Goal: Task Accomplishment & Management: Complete application form

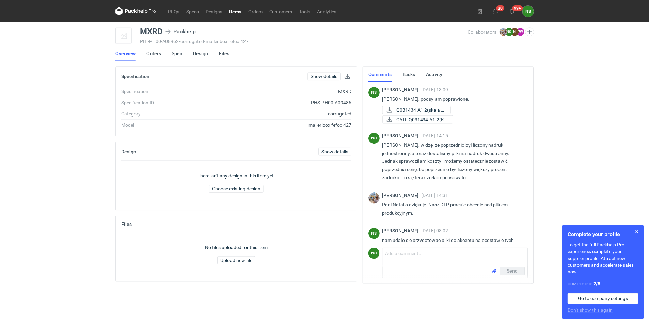
scroll to position [641, 0]
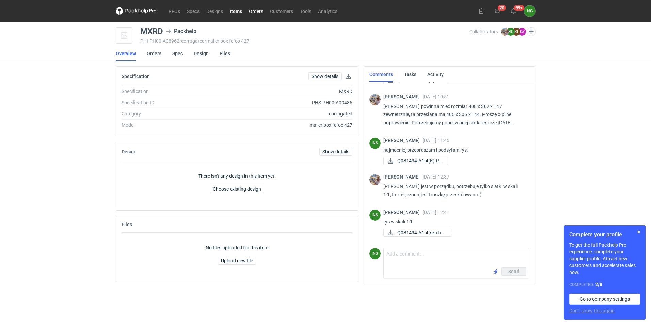
click at [258, 11] on link "Orders" at bounding box center [255, 11] width 21 height 8
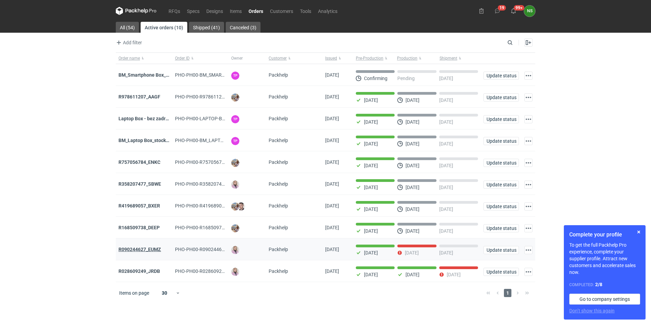
click at [151, 252] on strong "R090244627_EUMZ" at bounding box center [139, 248] width 43 height 5
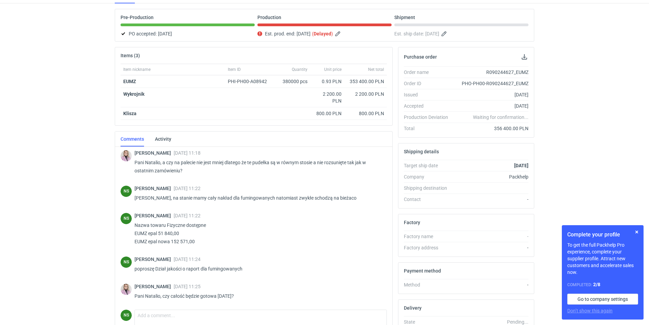
scroll to position [73, 0]
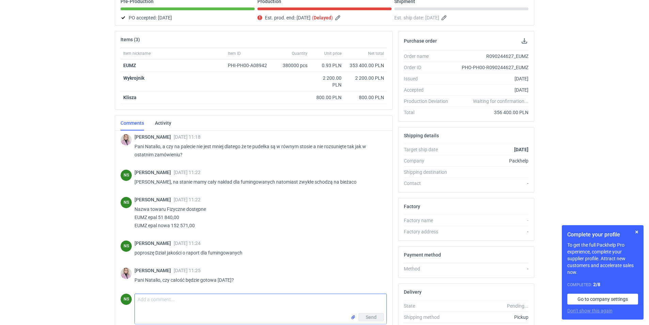
click at [204, 303] on textarea "Comment message" at bounding box center [260, 303] width 251 height 19
type textarea "a"
type textarea "[PERSON_NAME], w planie mamy operacje klejenia zaplanowaną do [DATE].."
click at [365, 318] on button "Send" at bounding box center [370, 317] width 25 height 8
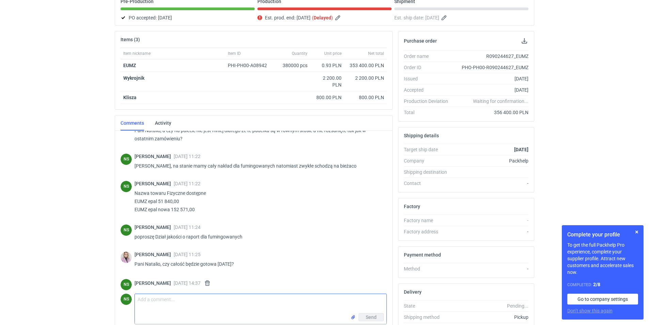
scroll to position [541, 0]
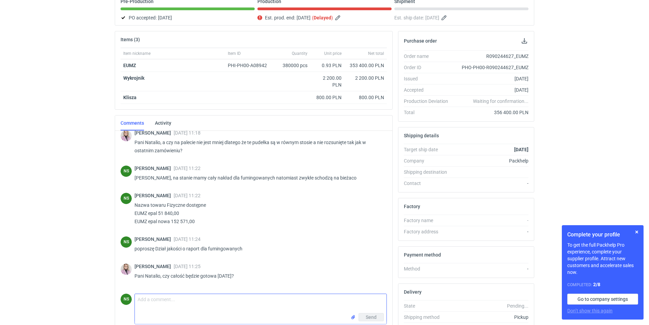
click at [170, 298] on textarea "Comment message" at bounding box center [260, 303] width 251 height 19
type textarea "a"
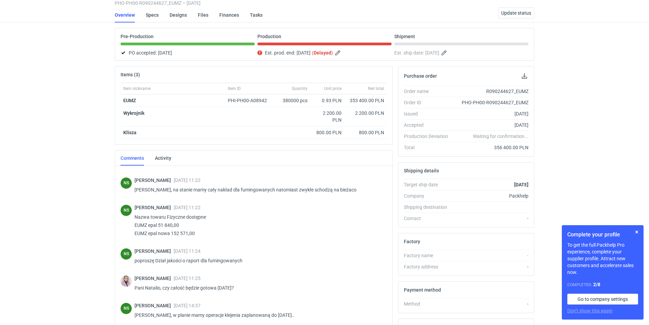
scroll to position [0, 0]
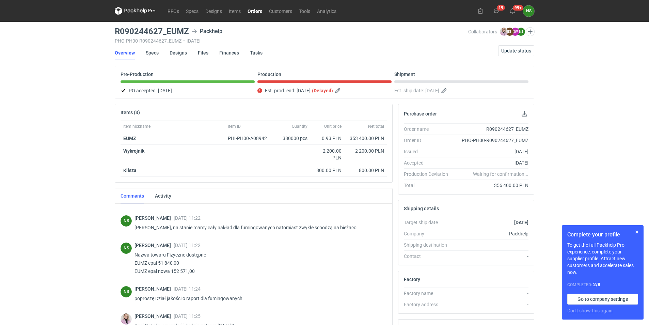
click at [143, 13] on icon at bounding box center [135, 11] width 41 height 8
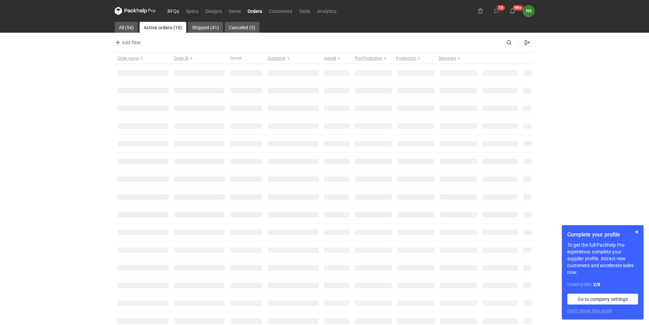
click at [171, 10] on link "RFQs" at bounding box center [173, 11] width 18 height 8
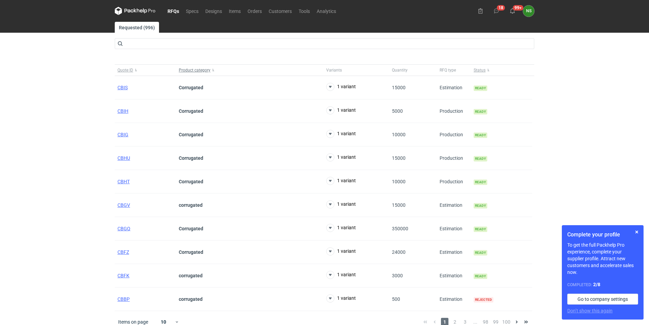
click at [191, 70] on span "Product category" at bounding box center [195, 69] width 32 height 5
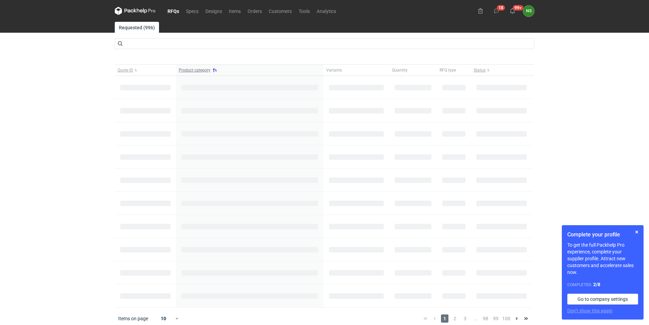
click at [198, 69] on span "Product category" at bounding box center [195, 69] width 32 height 5
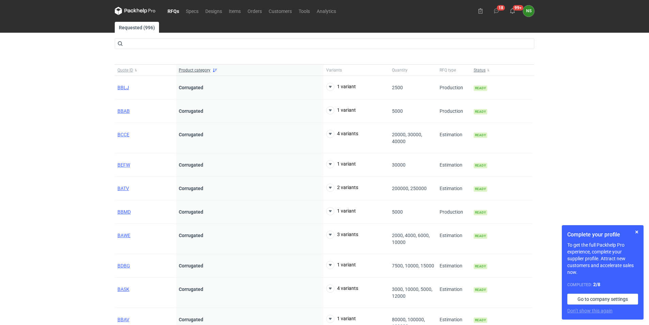
click at [477, 71] on span "Status" at bounding box center [479, 69] width 12 height 5
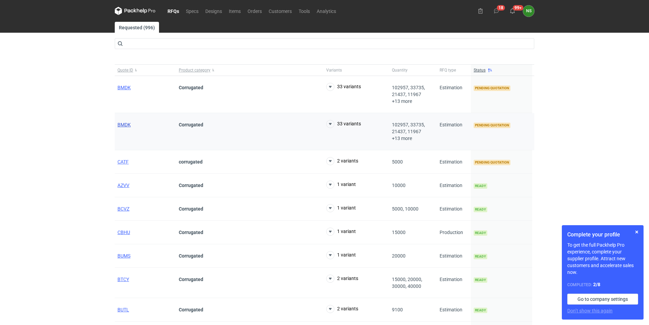
click at [122, 123] on span "BMDK" at bounding box center [123, 124] width 13 height 5
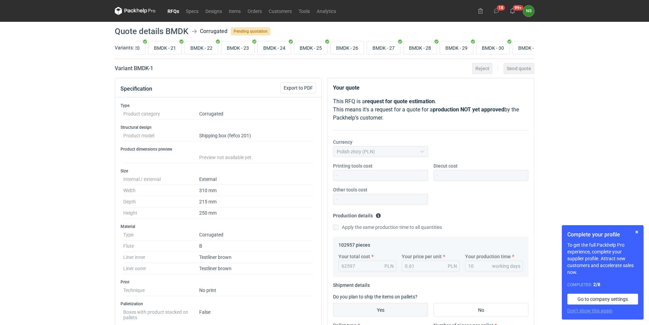
scroll to position [0, 784]
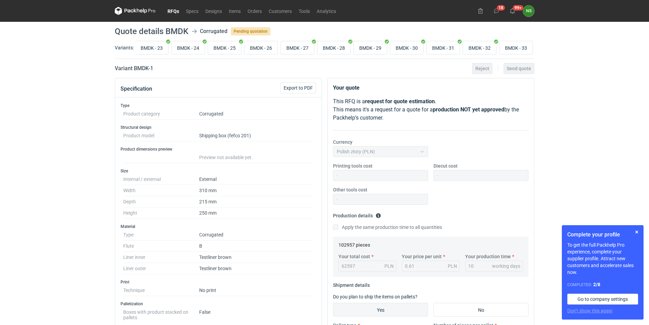
click at [175, 10] on link "RFQs" at bounding box center [173, 11] width 18 height 8
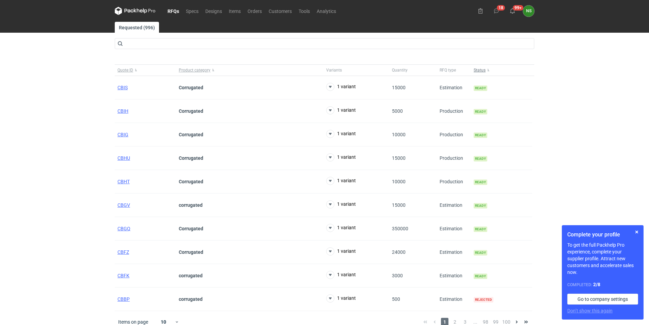
click at [481, 69] on span "Status" at bounding box center [479, 69] width 12 height 5
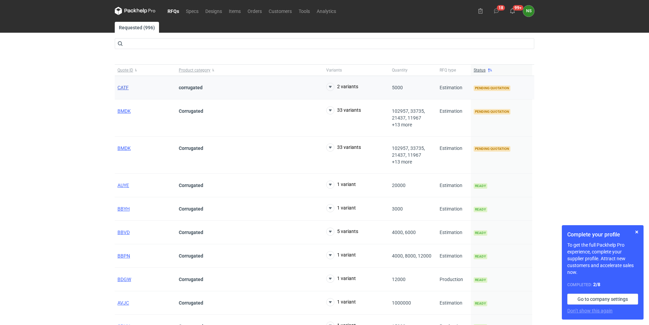
click at [124, 86] on span "CATF" at bounding box center [122, 87] width 11 height 5
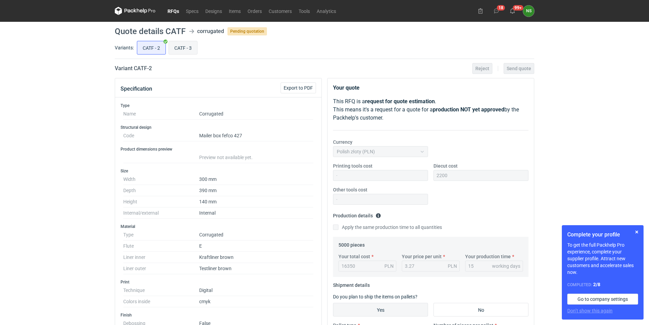
click at [182, 47] on input "CATF - 3" at bounding box center [183, 47] width 28 height 13
radio input "true"
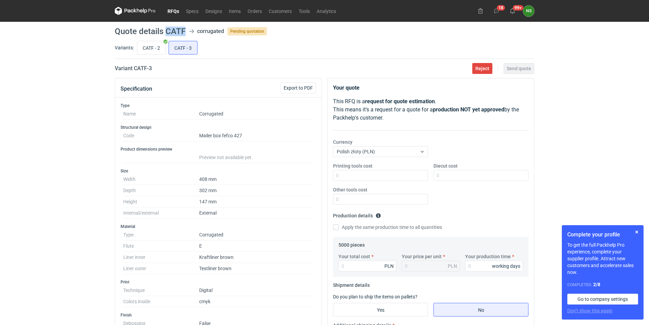
drag, startPoint x: 185, startPoint y: 30, endPoint x: 165, endPoint y: 30, distance: 19.7
click at [165, 30] on header "Quote details CATF corrugated Pending quotation" at bounding box center [324, 31] width 419 height 8
copy h1 "CATF"
drag, startPoint x: 648, startPoint y: 62, endPoint x: 648, endPoint y: 70, distance: 8.8
click at [648, 70] on div "RFQs Specs Designs Items Orders Customers Tools Analytics 18 99+ NS [PERSON_NAM…" at bounding box center [324, 162] width 649 height 325
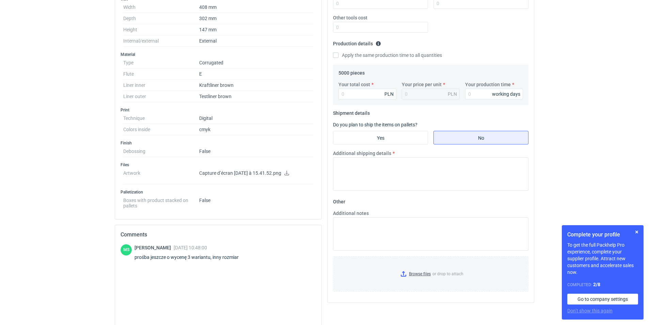
scroll to position [179, 0]
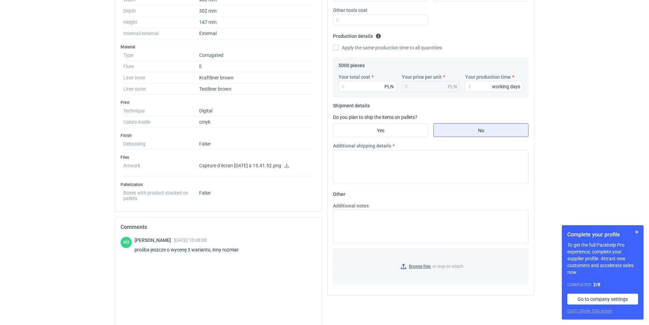
click at [289, 166] on icon at bounding box center [286, 165] width 5 height 5
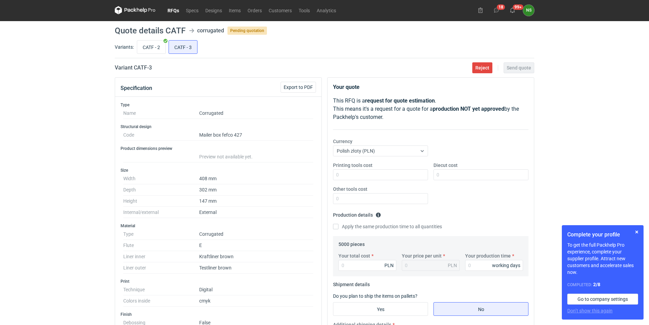
scroll to position [0, 0]
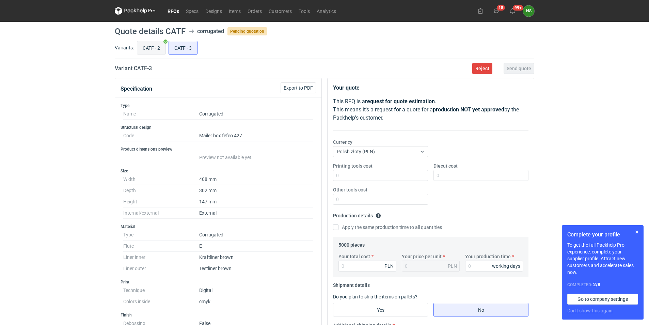
click at [153, 47] on input "CATF - 2" at bounding box center [151, 47] width 28 height 13
radio input "true"
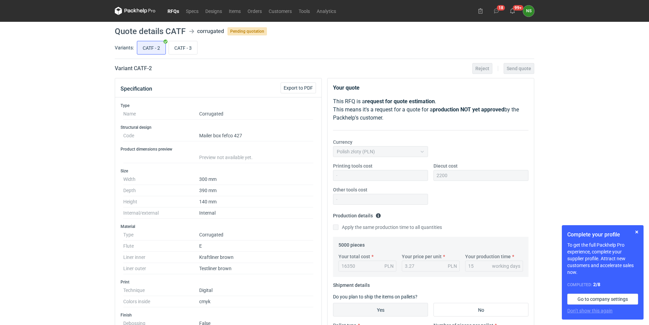
scroll to position [491, 0]
click at [173, 48] on input "CATF - 3" at bounding box center [183, 47] width 28 height 13
radio input "true"
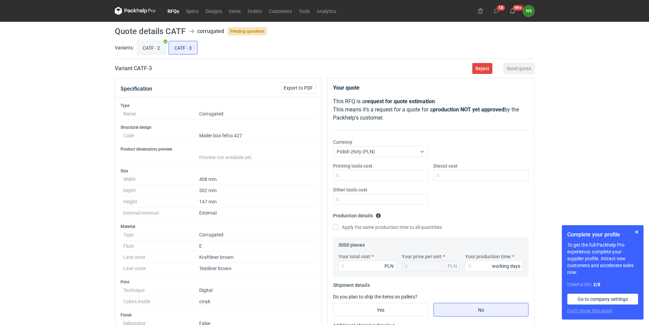
click at [151, 48] on input "CATF - 2" at bounding box center [151, 47] width 28 height 13
radio input "true"
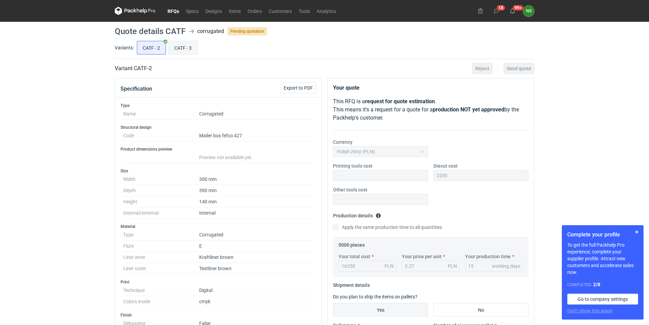
click at [179, 50] on input "CATF - 3" at bounding box center [183, 47] width 28 height 13
radio input "true"
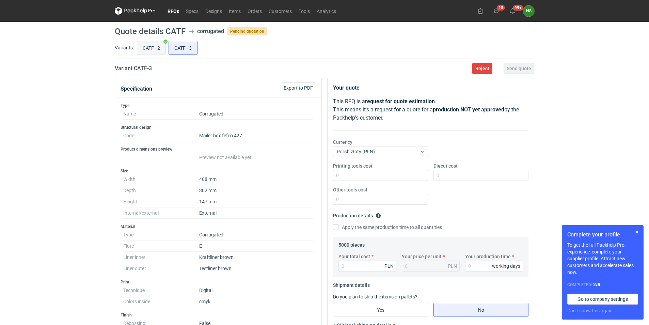
click at [157, 50] on input "CATF - 2" at bounding box center [151, 47] width 28 height 13
radio input "true"
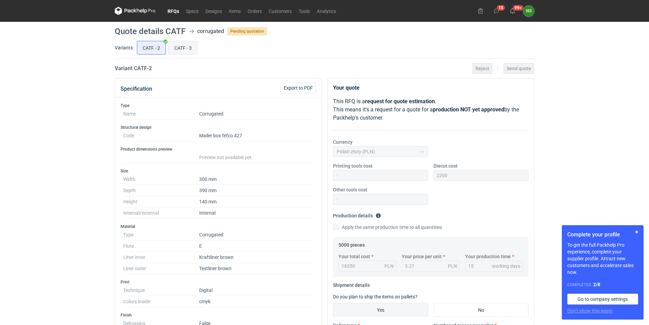
click at [184, 53] on input "CATF - 3" at bounding box center [183, 47] width 28 height 13
radio input "true"
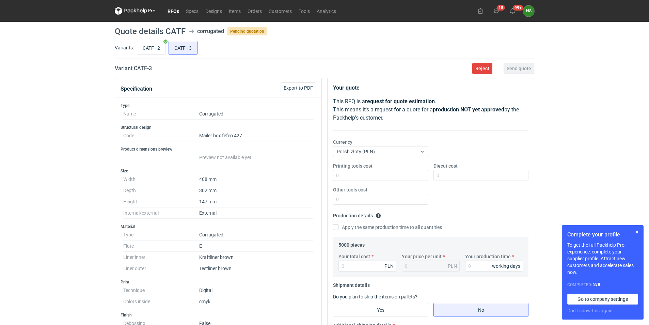
click at [164, 54] on div "CATF - 2 CATF - 3" at bounding box center [334, 47] width 398 height 16
drag, startPoint x: 185, startPoint y: 29, endPoint x: 166, endPoint y: 30, distance: 18.7
click at [166, 30] on h1 "Quote details CATF" at bounding box center [150, 31] width 71 height 8
copy h1 "CATF"
click at [148, 51] on input "CATF - 2" at bounding box center [151, 47] width 28 height 13
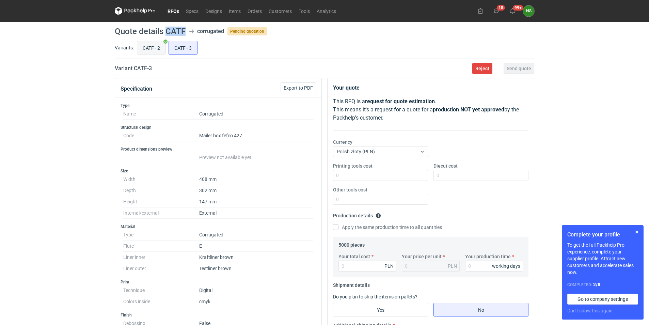
radio input "true"
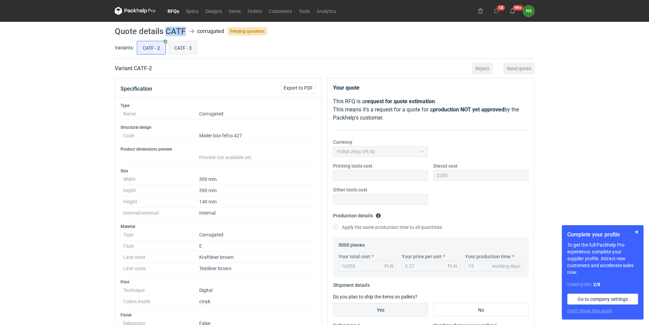
scroll to position [491, 0]
click at [173, 51] on input "CATF - 3" at bounding box center [183, 47] width 28 height 13
radio input "true"
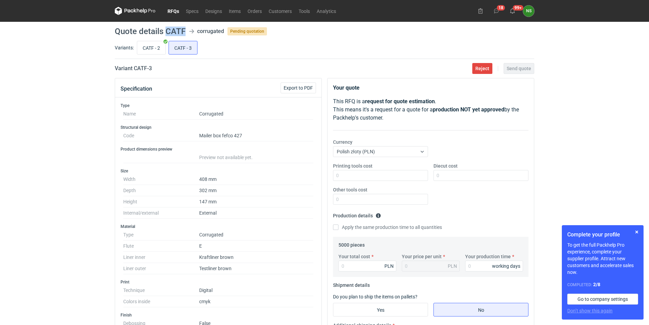
scroll to position [68, 0]
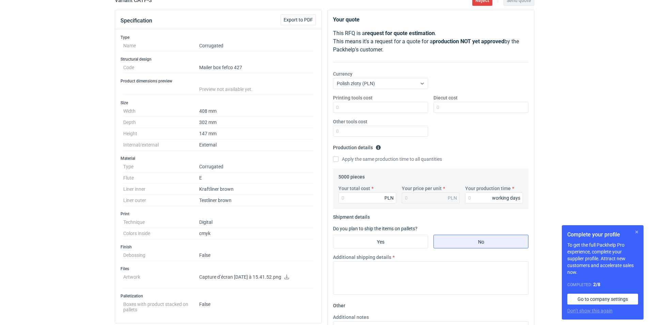
click at [636, 232] on button "button" at bounding box center [636, 232] width 8 height 8
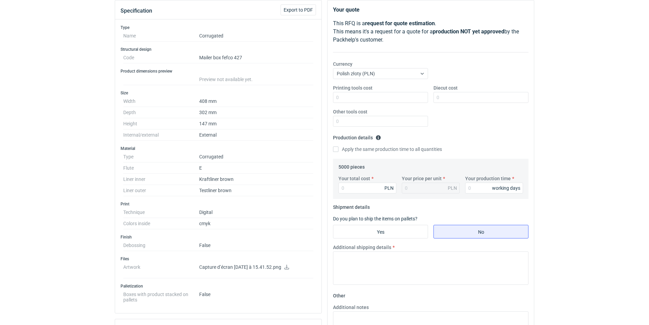
scroll to position [73, 0]
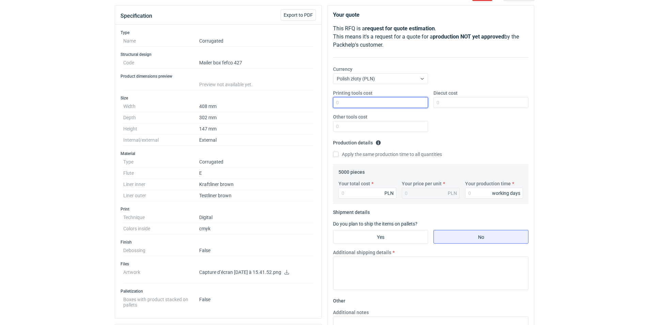
click at [366, 105] on input "Printing tools cost" at bounding box center [380, 102] width 95 height 11
type input "0"
type input "2200"
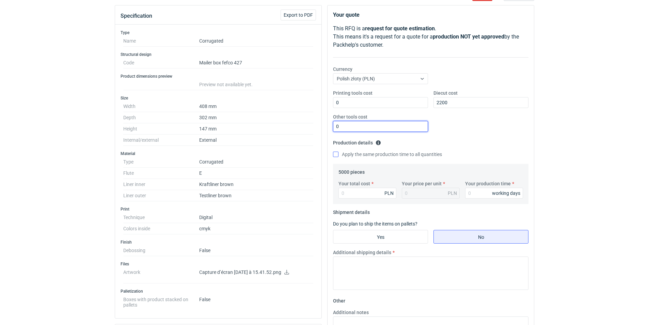
type input "0"
click at [336, 152] on input "Apply the same production time to all quantities" at bounding box center [335, 153] width 5 height 5
checkbox input "true"
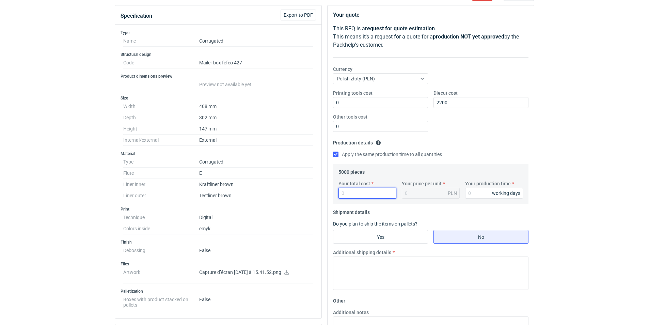
click at [346, 195] on input "Your total cost" at bounding box center [367, 193] width 58 height 11
type input "219"
type input "0.04"
type input "21910"
type input "4.38"
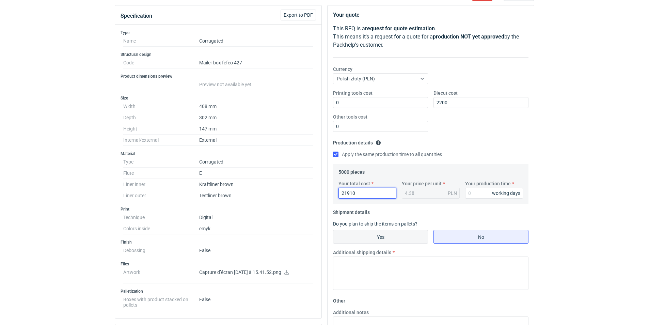
type input "21910"
type input "15"
click at [380, 233] on input "Yes" at bounding box center [380, 236] width 94 height 13
radio input "true"
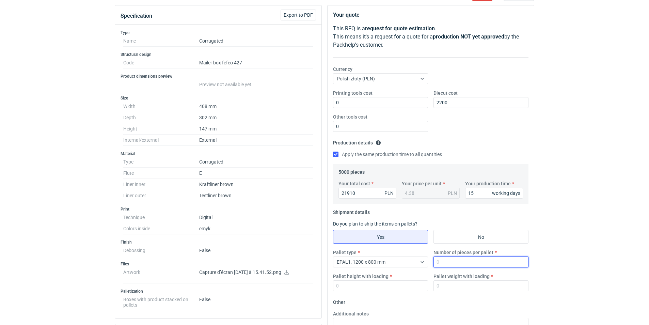
click at [446, 262] on input "Number of pieces per pallet" at bounding box center [480, 261] width 95 height 11
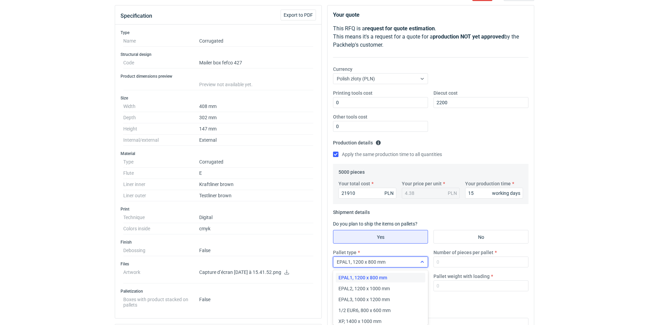
click at [424, 260] on div at bounding box center [422, 261] width 11 height 5
click at [395, 288] on div "EPAL2, 1200 x 1000 mm" at bounding box center [380, 288] width 84 height 7
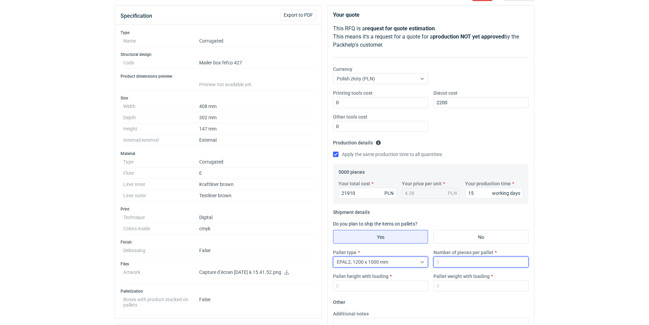
click at [465, 261] on input "Number of pieces per pallet" at bounding box center [480, 261] width 95 height 11
type input "1030"
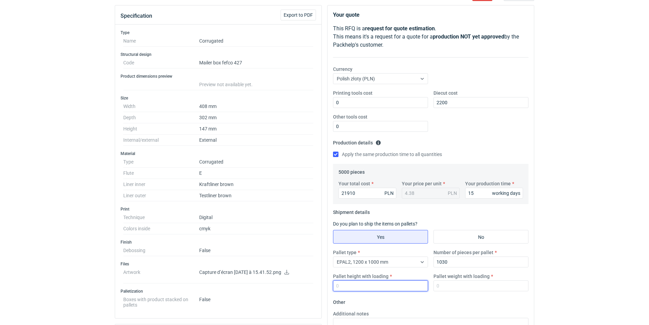
click at [370, 286] on input "Pallet height with loading" at bounding box center [380, 285] width 95 height 11
type input "1800"
click at [444, 286] on input "Pallet weight with loading" at bounding box center [480, 285] width 95 height 11
click at [445, 260] on input "1030" at bounding box center [480, 261] width 95 height 11
click at [448, 287] on input "Pallet weight with loading" at bounding box center [480, 285] width 95 height 11
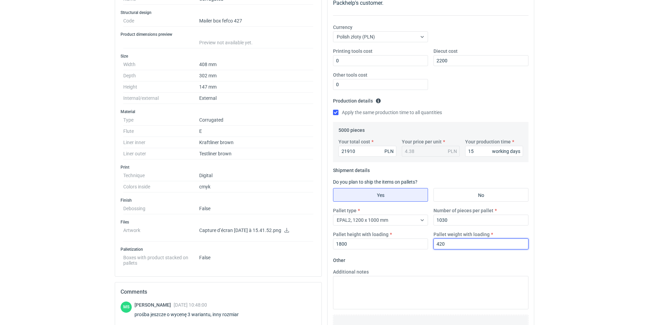
scroll to position [132, 0]
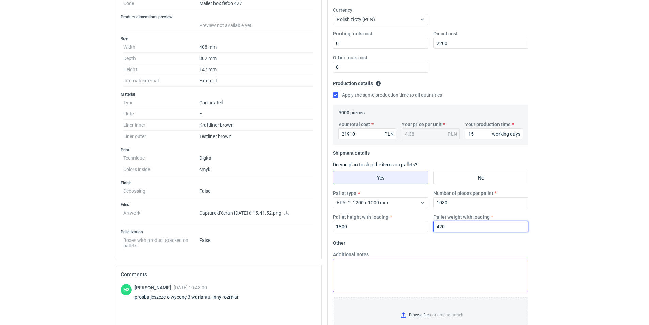
type input "420"
click at [346, 272] on textarea "Additional notes" at bounding box center [430, 274] width 195 height 33
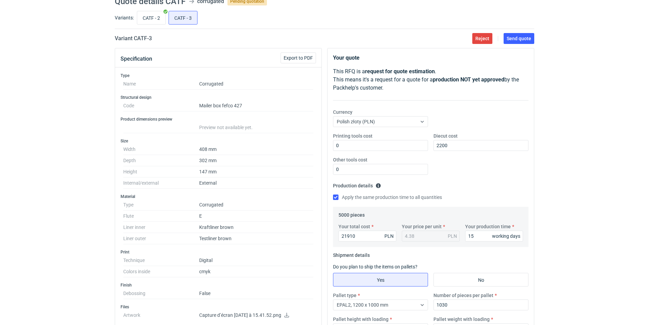
scroll to position [7, 0]
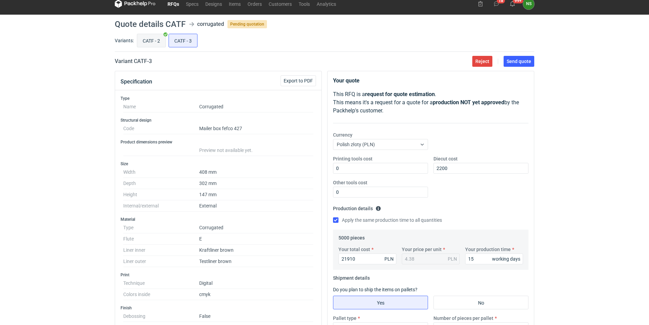
click at [152, 40] on input "CATF - 2" at bounding box center [151, 40] width 28 height 13
radio input "true"
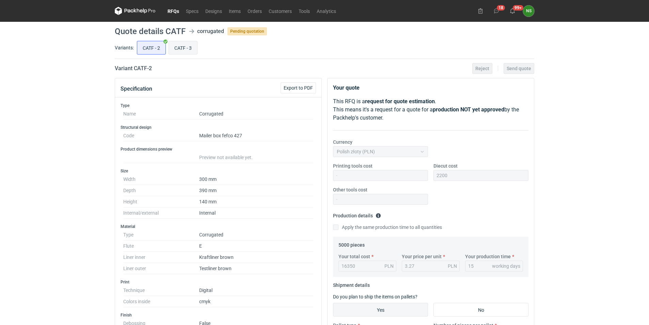
click at [185, 47] on input "CATF - 3" at bounding box center [183, 47] width 28 height 13
radio input "true"
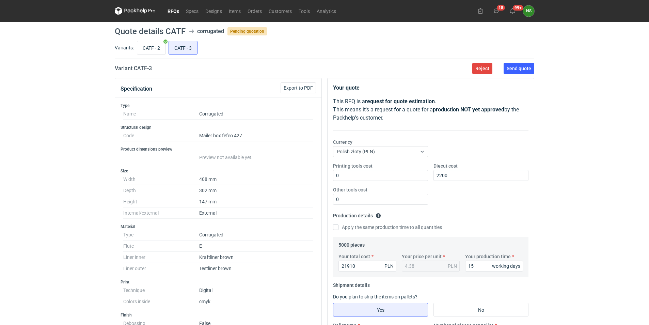
scroll to position [110, 0]
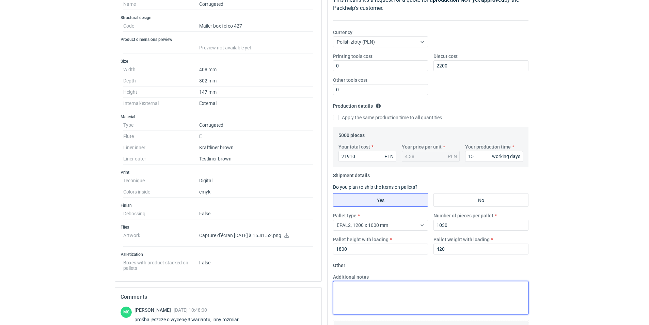
click at [372, 284] on textarea "Additional notes" at bounding box center [430, 297] width 195 height 33
paste textarea "gramatura 383 z jednej strony testliner typu kraft/ testliner"
type textarea "gramatura 383 z jednej strony testliner typu kraft/ testliner"
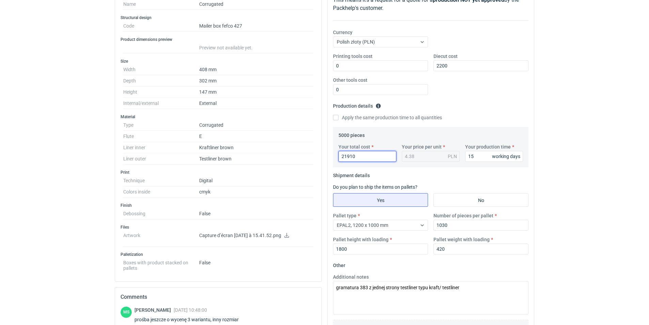
click at [360, 158] on input "21910" at bounding box center [367, 156] width 58 height 11
drag, startPoint x: 336, startPoint y: 157, endPoint x: 313, endPoint y: 154, distance: 22.6
click at [313, 154] on div "Specification Export to PDF Type Name Corrugated Structural design Code Mailer …" at bounding box center [324, 209] width 425 height 482
type input "16250"
type input "3.25"
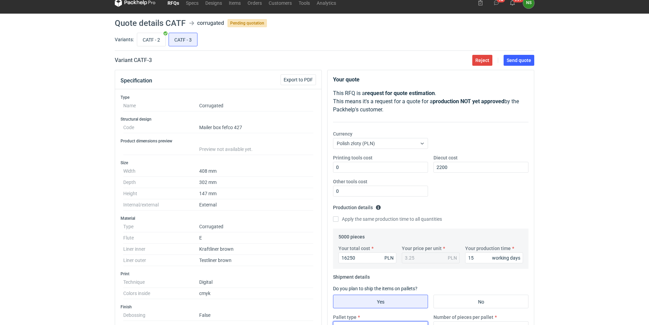
scroll to position [0, 0]
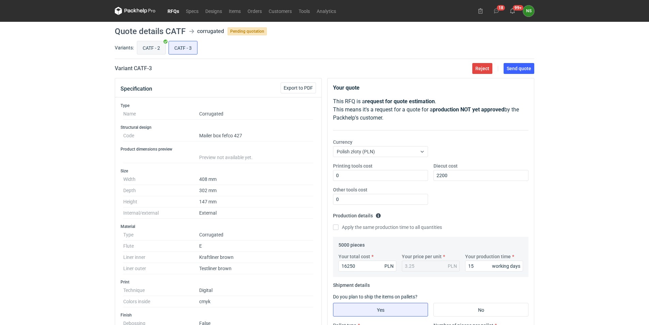
click at [147, 45] on input "CATF - 2" at bounding box center [151, 47] width 28 height 13
radio input "true"
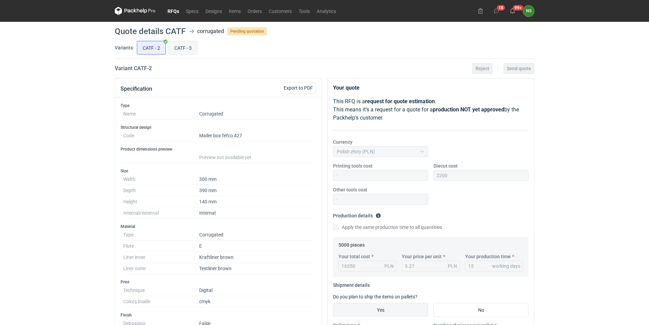
scroll to position [491, 0]
click at [179, 48] on input "CATF - 3" at bounding box center [183, 47] width 28 height 13
radio input "true"
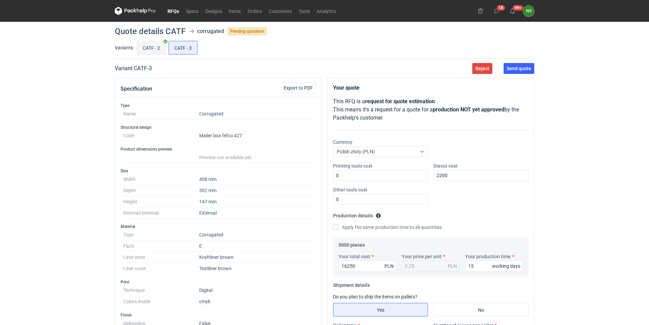
click at [148, 44] on input "CATF - 2" at bounding box center [151, 47] width 28 height 13
radio input "true"
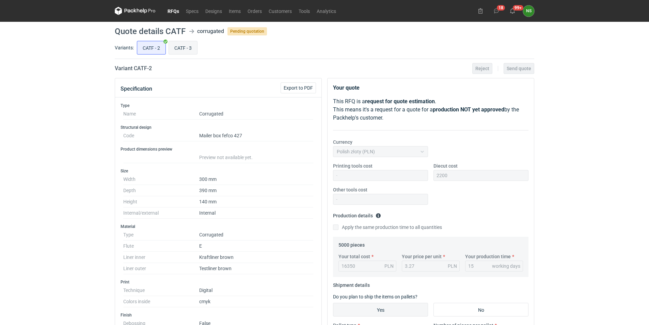
scroll to position [491, 0]
click at [188, 54] on label "CATF - 3" at bounding box center [182, 48] width 29 height 14
click at [188, 54] on input "CATF - 3" at bounding box center [183, 47] width 28 height 13
radio input "true"
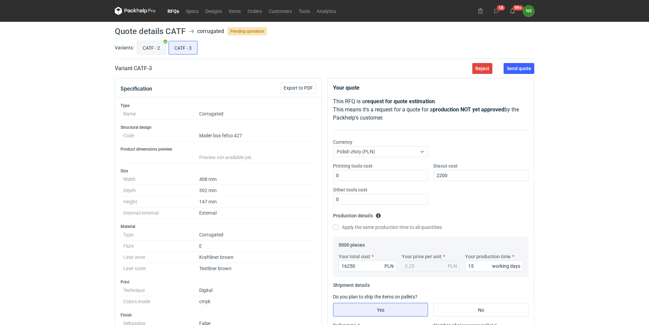
click at [160, 49] on input "CATF - 2" at bounding box center [151, 47] width 28 height 13
radio input "true"
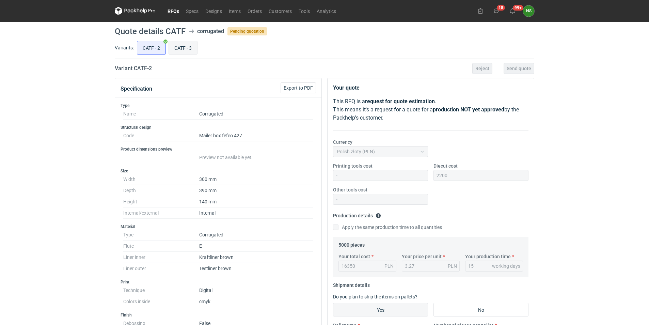
scroll to position [491, 0]
click at [179, 49] on input "CATF - 3" at bounding box center [183, 47] width 28 height 13
radio input "true"
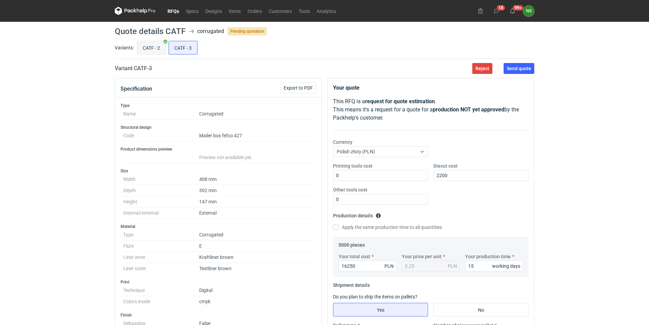
click at [156, 48] on input "CATF - 2" at bounding box center [151, 47] width 28 height 13
radio input "true"
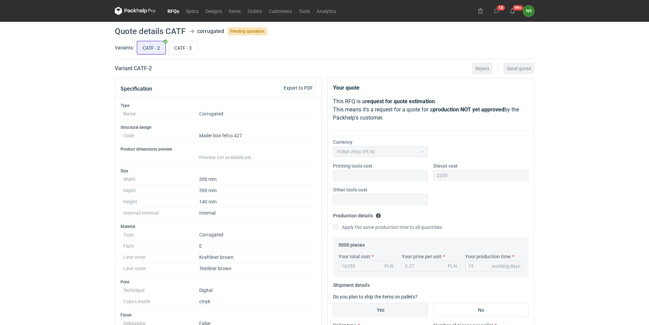
scroll to position [491, 0]
click at [178, 49] on input "CATF - 3" at bounding box center [183, 47] width 28 height 13
radio input "true"
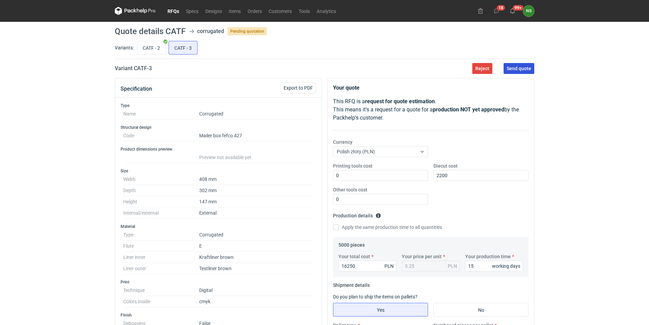
click at [523, 70] on span "Send quote" at bounding box center [518, 68] width 25 height 5
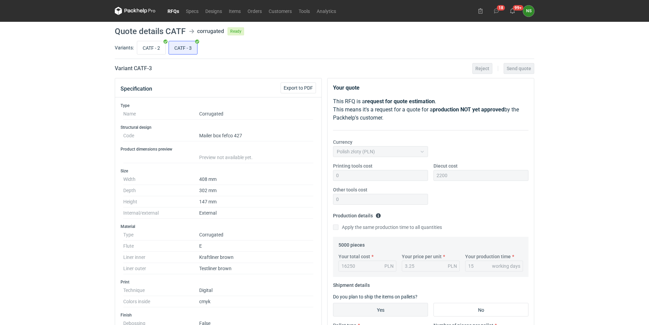
click at [170, 11] on link "RFQs" at bounding box center [173, 11] width 18 height 8
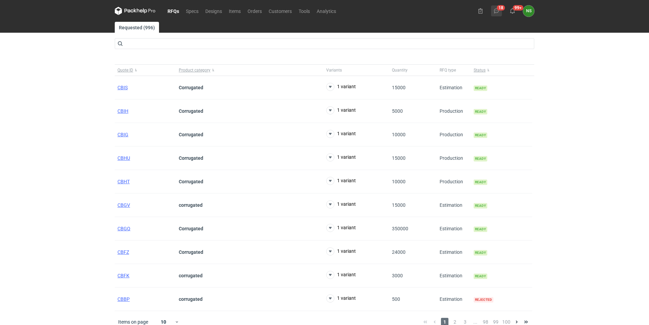
click at [499, 12] on icon at bounding box center [495, 10] width 5 height 5
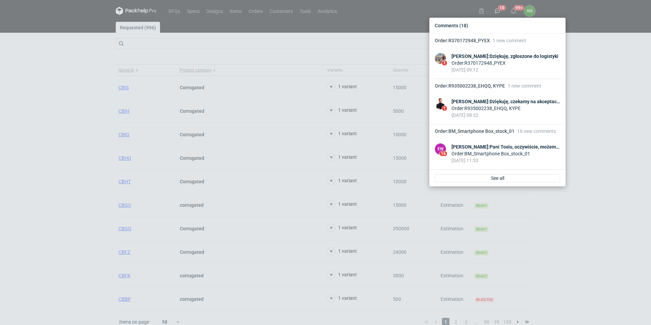
click at [597, 76] on div "Comments (18) Order : R370172948_PYEX 1 new comment 1 [PERSON_NAME] : Dziękuję,…" at bounding box center [325, 162] width 651 height 325
